Goal: Ask a question: Seek information or help from site administrators or community

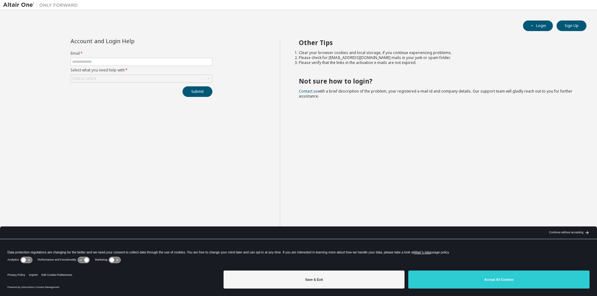
drag, startPoint x: 120, startPoint y: 64, endPoint x: 121, endPoint y: 70, distance: 6.1
click at [120, 64] on span at bounding box center [142, 62] width 142 height 8
click at [123, 84] on div "Account and Login Help Email * Select what you need help with * Click to select…" at bounding box center [141, 68] width 149 height 58
click at [123, 82] on div "Click to select" at bounding box center [141, 78] width 141 height 7
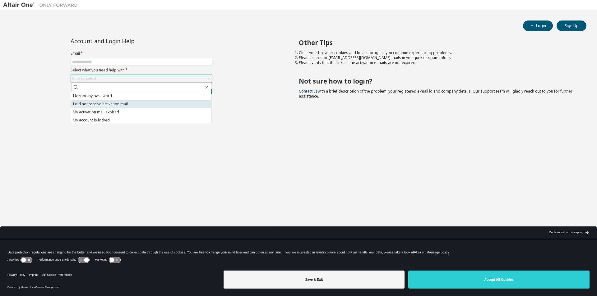
click at [122, 100] on li "I did not receive activation mail" at bounding box center [141, 104] width 140 height 8
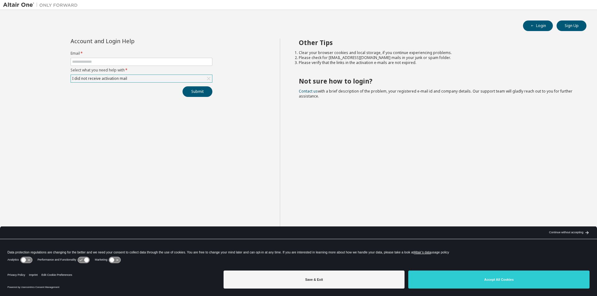
click at [125, 74] on form "Email * Select what you need help with * I did not receive activation mail" at bounding box center [142, 67] width 142 height 32
click at [124, 77] on div "I did not receive activation mail" at bounding box center [99, 78] width 57 height 7
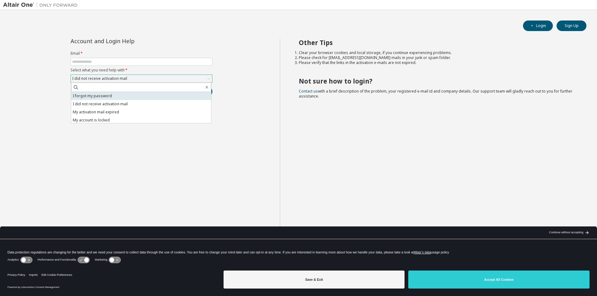
drag, startPoint x: 107, startPoint y: 97, endPoint x: 112, endPoint y: 66, distance: 31.5
click at [107, 96] on li "I forgot my password" at bounding box center [141, 96] width 140 height 8
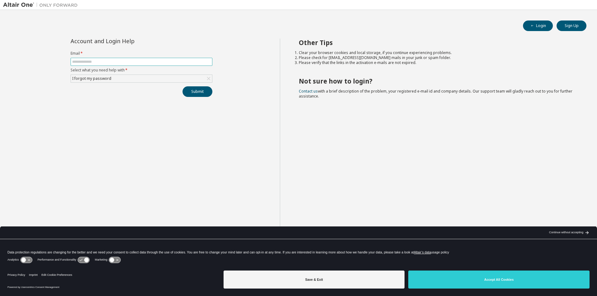
click at [113, 62] on input "text" at bounding box center [141, 61] width 139 height 5
type input "**********"
click at [183, 86] on button "Submit" at bounding box center [198, 91] width 30 height 11
click at [198, 93] on button "Submit" at bounding box center [198, 91] width 30 height 11
